Goal: Download file/media

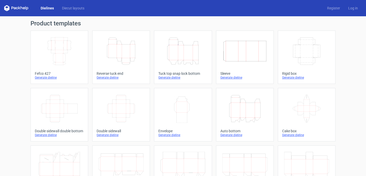
click at [62, 78] on div "Generate dieline" at bounding box center [59, 77] width 49 height 4
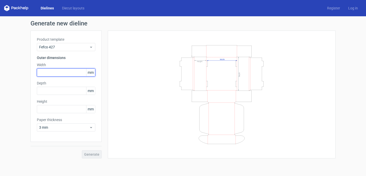
click at [72, 73] on input "text" at bounding box center [66, 72] width 58 height 8
paste input "30019075"
drag, startPoint x: 45, startPoint y: 72, endPoint x: 71, endPoint y: 72, distance: 25.9
click at [71, 72] on input "30019075" at bounding box center [66, 72] width 58 height 8
type input "300"
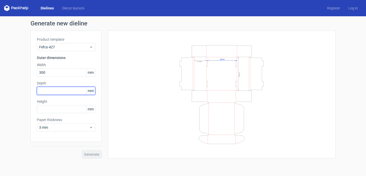
click at [44, 92] on input "text" at bounding box center [66, 91] width 58 height 8
paste input "19075"
drag, startPoint x: 44, startPoint y: 90, endPoint x: 53, endPoint y: 90, distance: 9.4
click at [53, 90] on input "19075" at bounding box center [66, 91] width 58 height 8
type input "190"
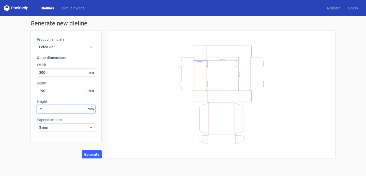
type input "75"
click at [92, 154] on span "Generate" at bounding box center [91, 155] width 15 height 4
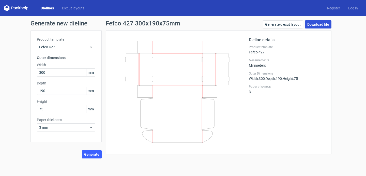
click at [310, 27] on link "Download file" at bounding box center [318, 24] width 26 height 8
